Goal: Information Seeking & Learning: Check status

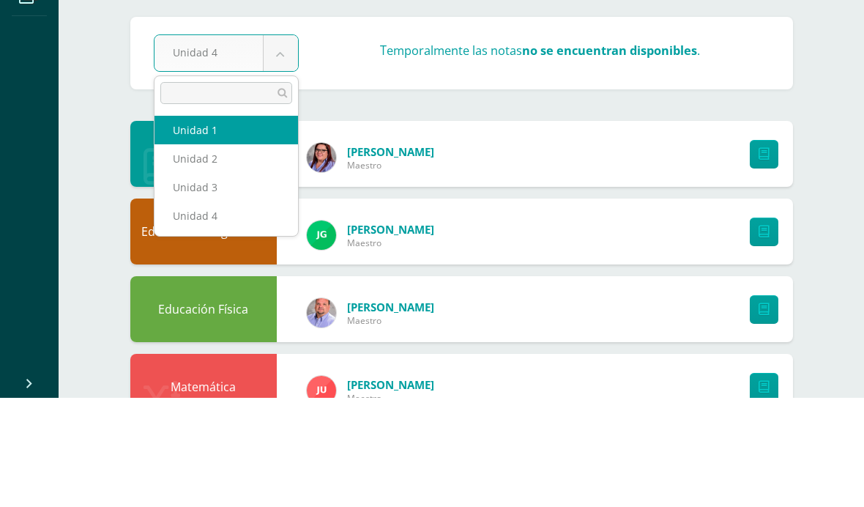
select select "Unidad 1"
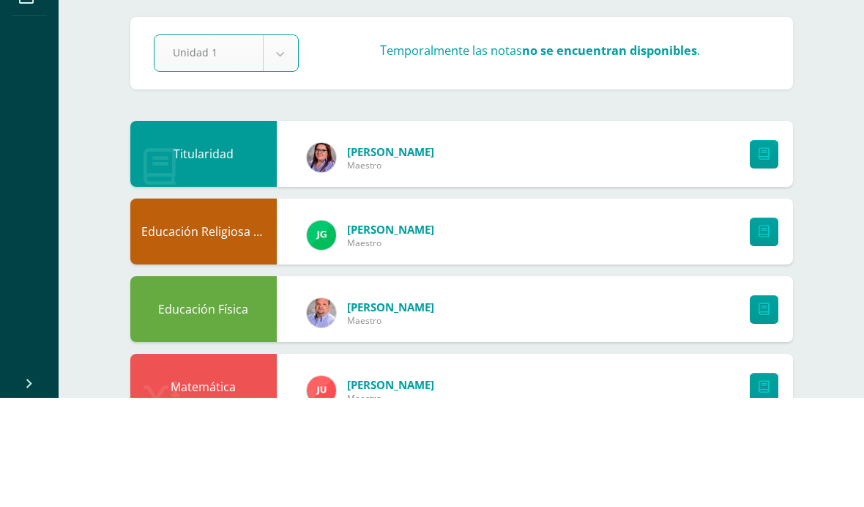
click at [286, 234] on div "Adriana Hernández Maestro" at bounding box center [371, 263] width 186 height 59
click at [475, 88] on link "Actividades" at bounding box center [470, 73] width 105 height 59
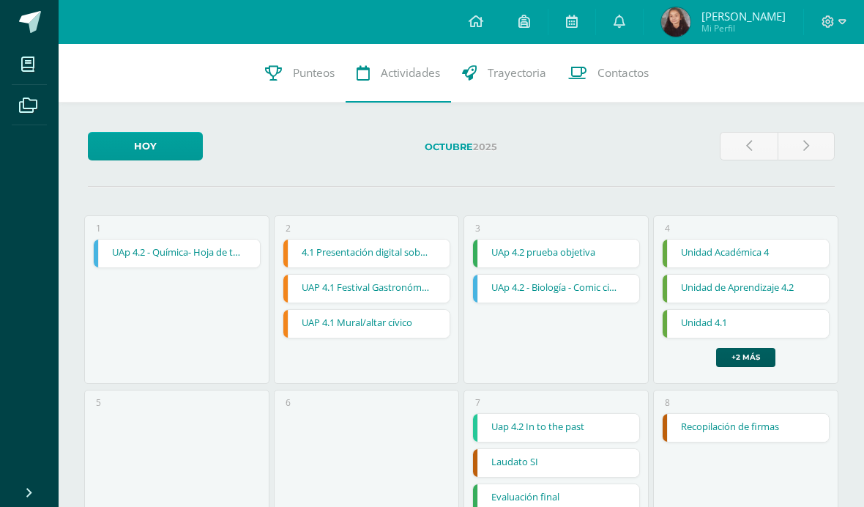
click at [306, 92] on link "Punteos" at bounding box center [300, 73] width 92 height 59
click at [327, 81] on link "Punteos" at bounding box center [300, 73] width 92 height 59
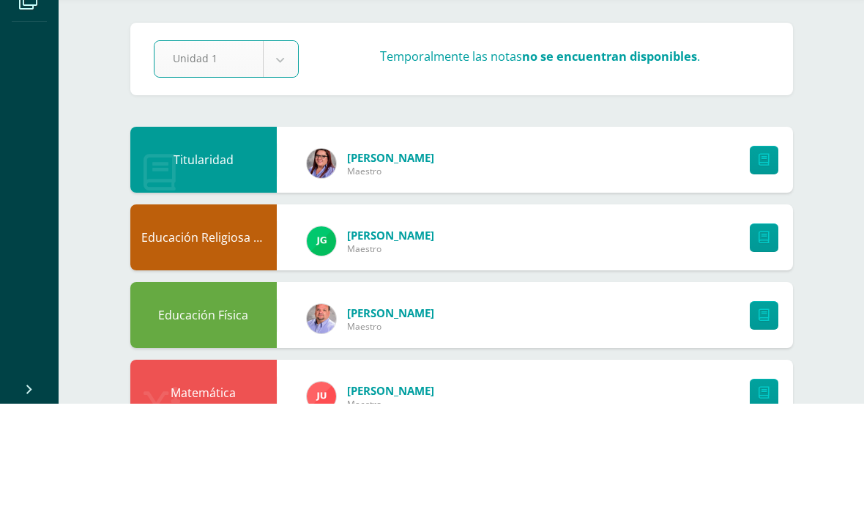
select select "Unidad 1"
click at [541, 144] on div "Unidad 1 Unidad 1 Unidad 2 Unidad 3 Unidad 4 Temporalmente las notas no se encu…" at bounding box center [462, 162] width 628 height 37
